Goal: Task Accomplishment & Management: Complete application form

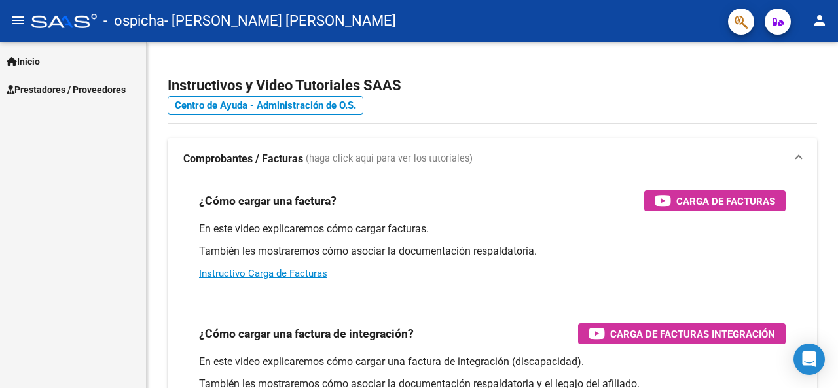
click at [71, 91] on span "Prestadores / Proveedores" at bounding box center [66, 90] width 119 height 14
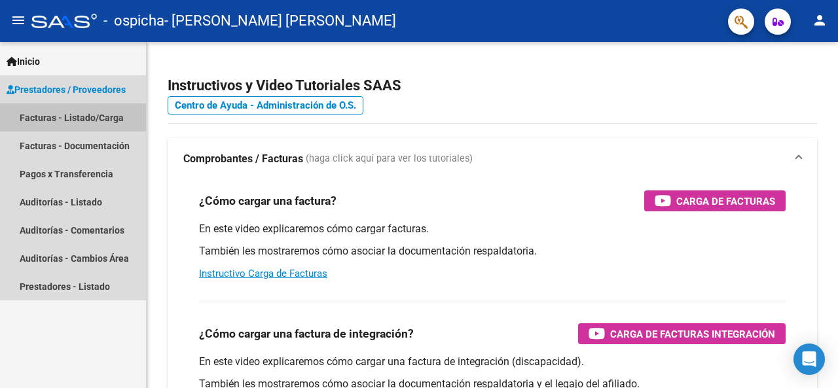
click at [58, 117] on link "Facturas - Listado/Carga" at bounding box center [73, 117] width 146 height 28
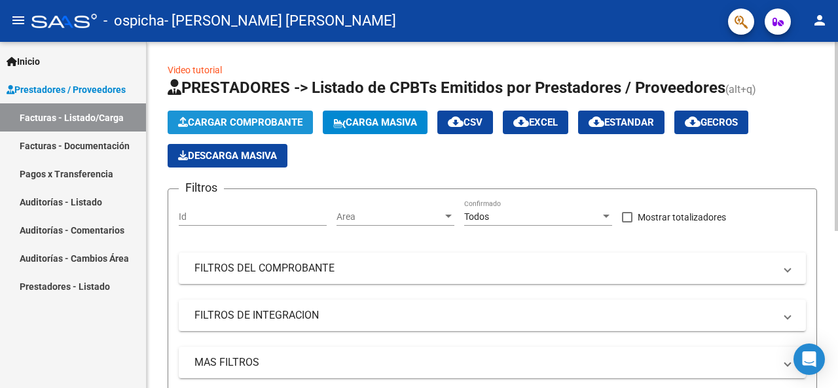
click at [265, 127] on span "Cargar Comprobante" at bounding box center [240, 123] width 124 height 12
click at [292, 80] on span "PRESTADORES -> Listado de CPBTs Emitidos por Prestadores / Proveedores" at bounding box center [447, 88] width 558 height 18
click at [263, 120] on span "Cargar Comprobante" at bounding box center [240, 123] width 124 height 12
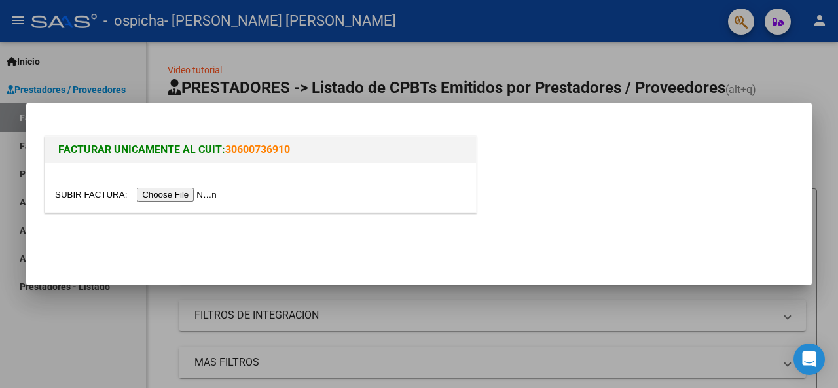
click at [159, 206] on div at bounding box center [260, 187] width 431 height 49
click at [173, 195] on input "file" at bounding box center [138, 195] width 166 height 14
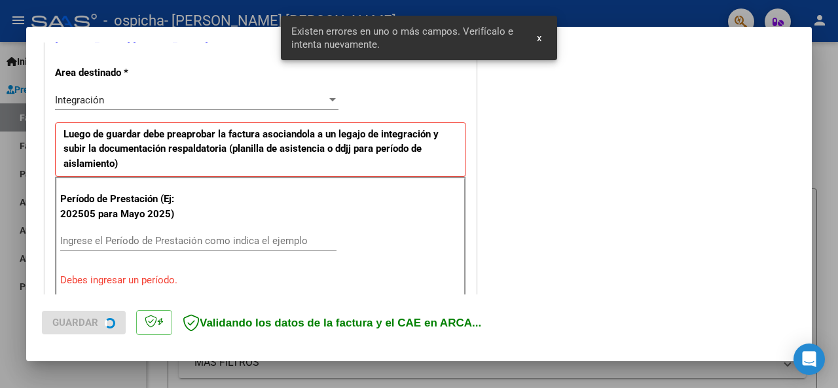
scroll to position [318, 0]
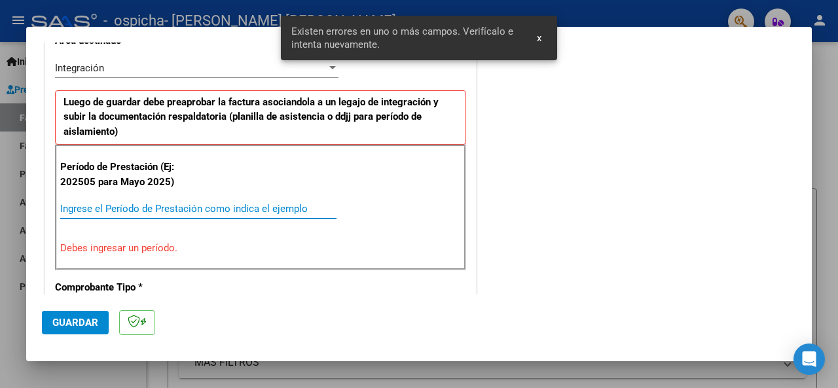
click at [116, 210] on input "Ingrese el Período de Prestación como indica el ejemplo" at bounding box center [198, 209] width 276 height 12
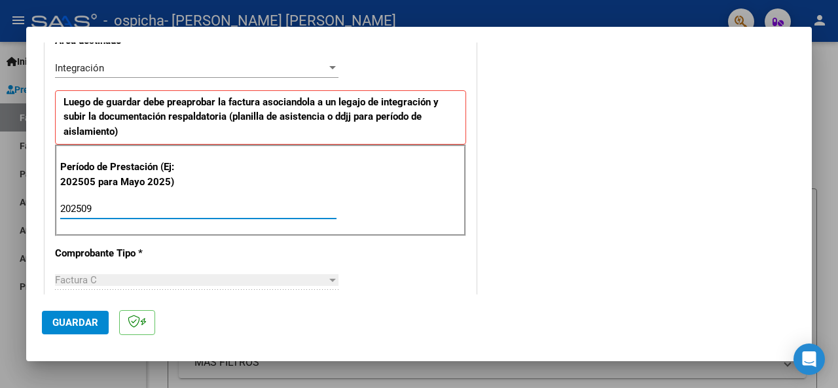
type input "202509"
click at [75, 323] on span "Guardar" at bounding box center [75, 323] width 46 height 12
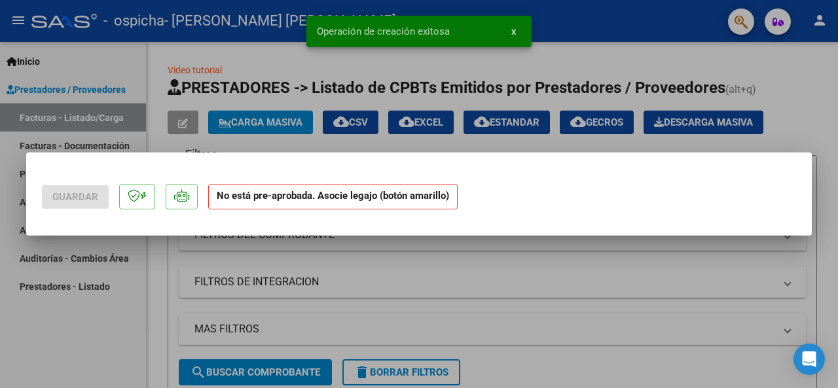
scroll to position [0, 0]
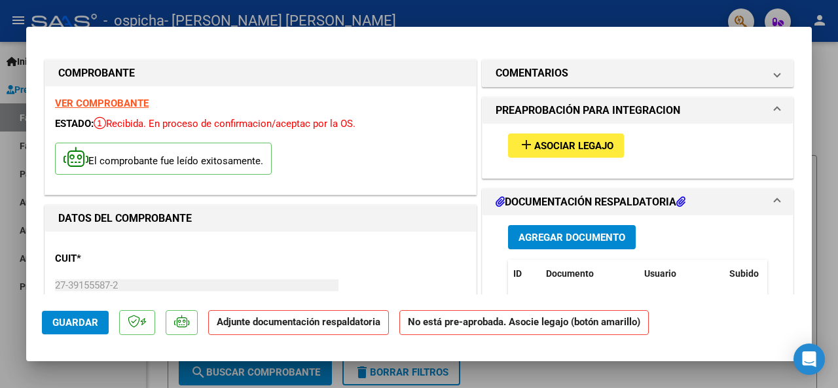
click at [547, 140] on span "Asociar Legajo" at bounding box center [573, 146] width 79 height 12
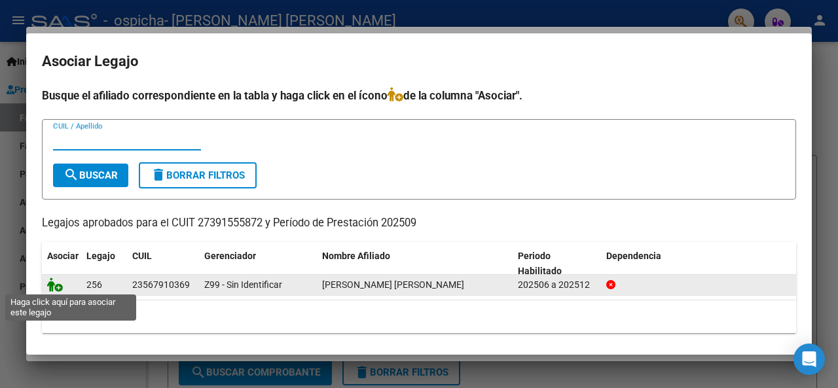
click at [61, 287] on icon at bounding box center [55, 285] width 16 height 14
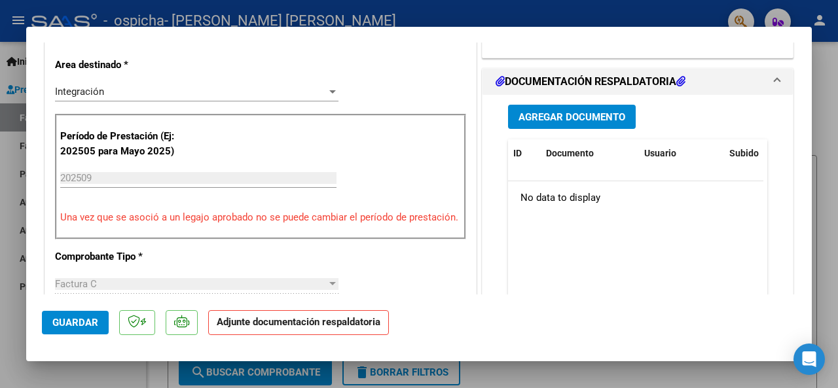
scroll to position [328, 0]
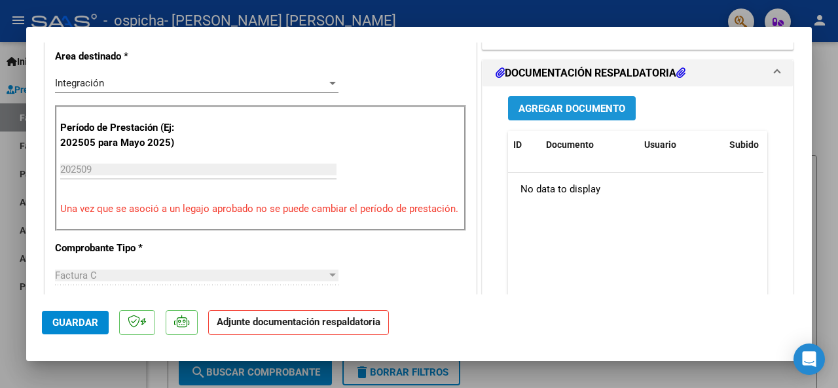
click at [575, 113] on span "Agregar Documento" at bounding box center [572, 109] width 107 height 12
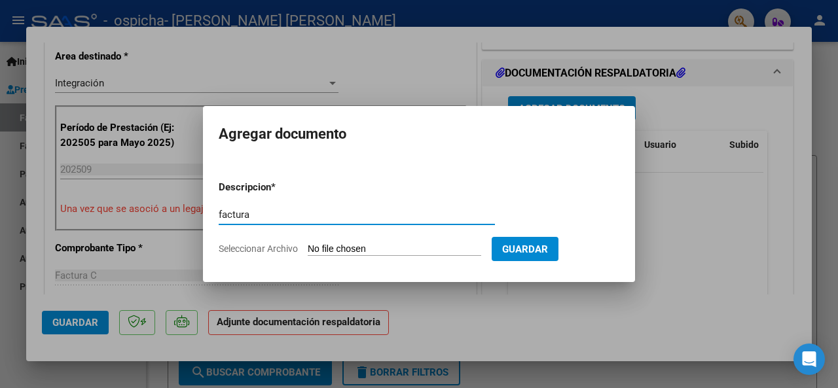
type input "factura"
click at [354, 251] on input "Seleccionar Archivo" at bounding box center [395, 250] width 174 height 12
type input "C:\fakepath\27391555872_011_00001_00000906.pdf"
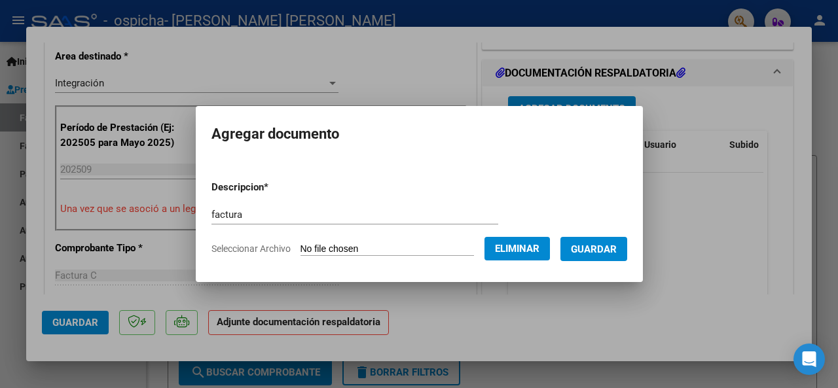
click at [617, 248] on span "Guardar" at bounding box center [594, 250] width 46 height 12
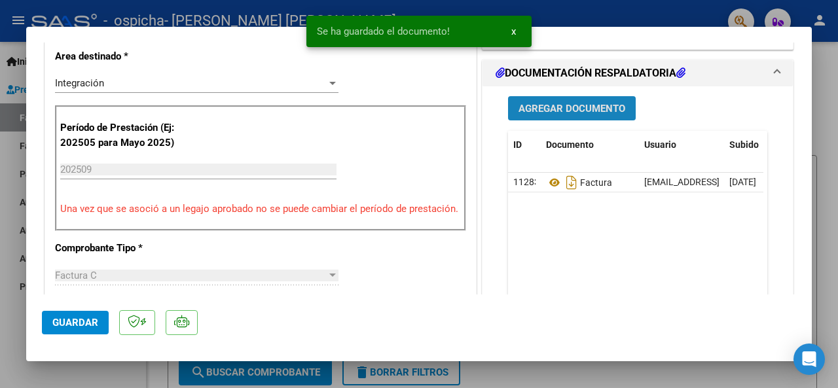
click at [582, 110] on span "Agregar Documento" at bounding box center [572, 109] width 107 height 12
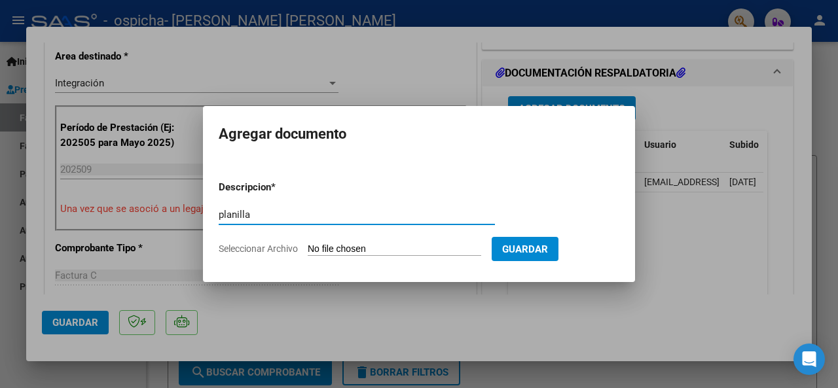
type input "planilla"
click at [350, 243] on app-file-uploader "Seleccionar Archivo" at bounding box center [355, 249] width 273 height 12
click at [350, 250] on input "Seleccionar Archivo" at bounding box center [395, 250] width 174 height 12
type input "C:\fakepath\CamScanner [DATE] 17.30.pdf"
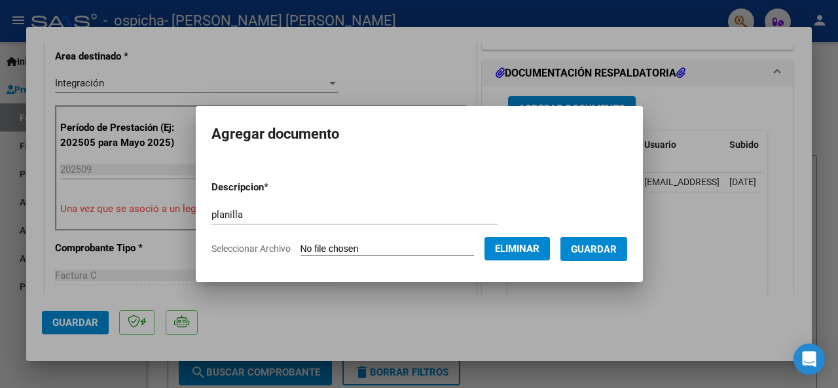
click at [605, 251] on span "Guardar" at bounding box center [594, 250] width 46 height 12
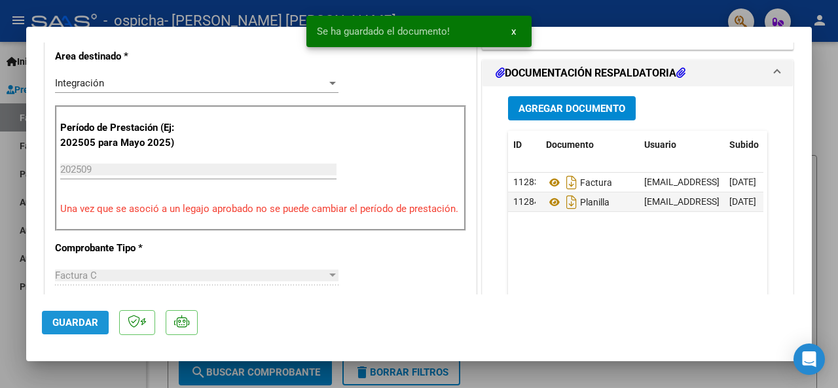
click at [94, 319] on span "Guardar" at bounding box center [75, 323] width 46 height 12
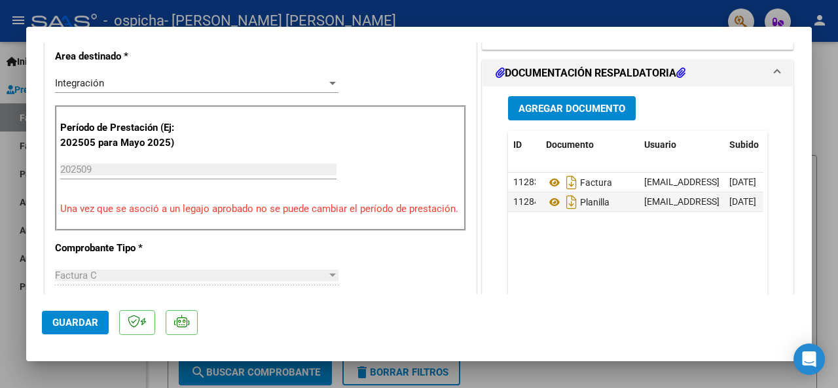
click at [485, 19] on div at bounding box center [419, 194] width 838 height 388
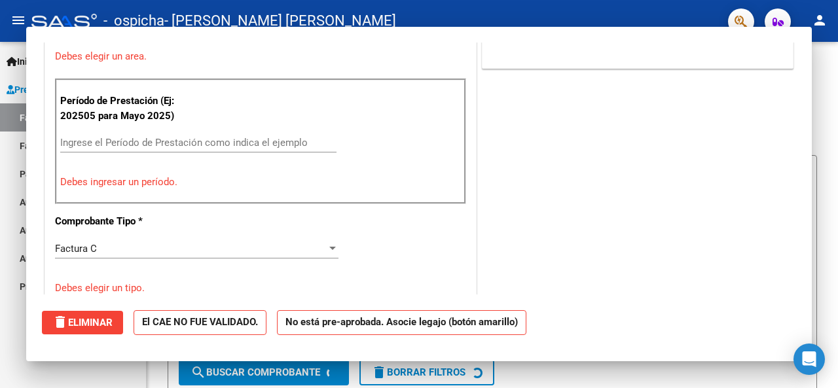
scroll to position [0, 0]
